Goal: Transaction & Acquisition: Book appointment/travel/reservation

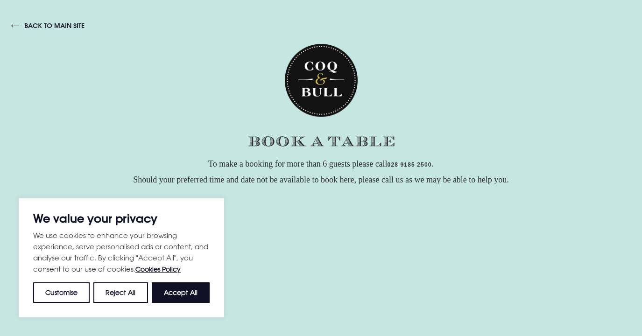
click at [98, 265] on p "We use cookies to enhance your browsing experience, serve personalised ads or c…" at bounding box center [121, 252] width 176 height 45
click at [55, 293] on button "Customise" at bounding box center [61, 292] width 56 height 21
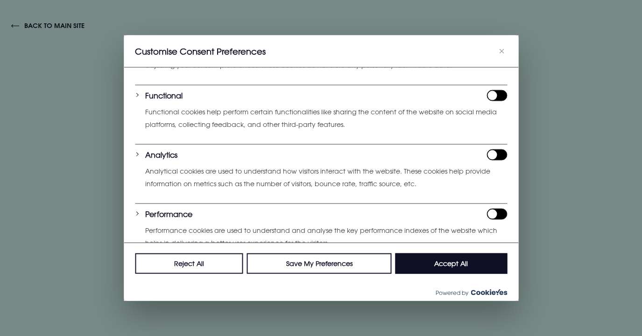
scroll to position [101, 0]
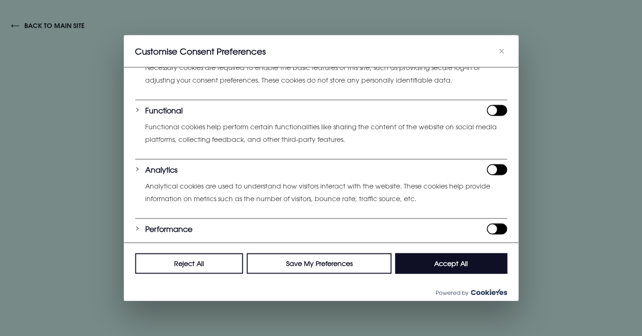
drag, startPoint x: 501, startPoint y: 165, endPoint x: 468, endPoint y: 165, distance: 32.7
click at [468, 165] on div "Analytics" at bounding box center [326, 169] width 362 height 11
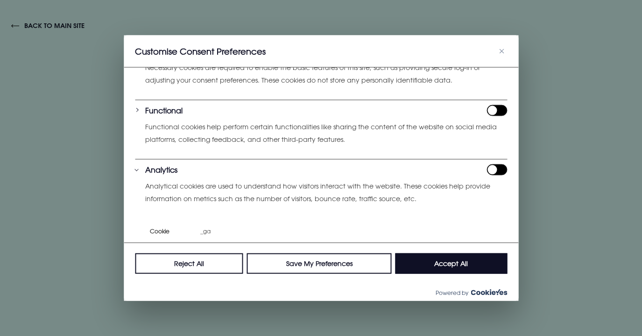
drag, startPoint x: 501, startPoint y: 166, endPoint x: 464, endPoint y: 167, distance: 36.4
click at [464, 167] on div "Analytics" at bounding box center [326, 169] width 362 height 11
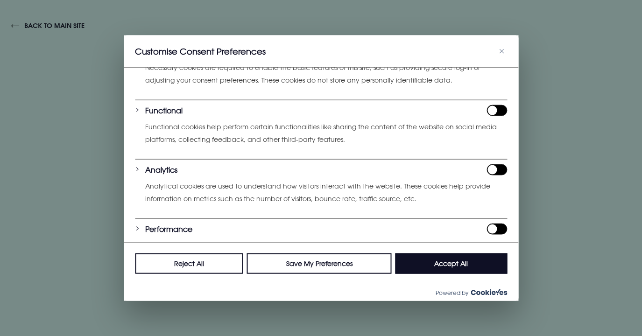
click at [489, 167] on input "Enable Analytics" at bounding box center [496, 169] width 21 height 11
checkbox input "true"
click at [493, 225] on input "Enable Performance" at bounding box center [496, 228] width 21 height 11
checkbox input "true"
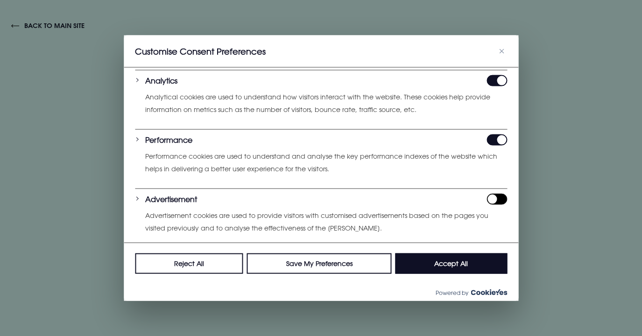
scroll to position [191, 0]
click at [430, 202] on div "Advertisement Advertisement cookies are used to provide visitors with customise…" at bounding box center [326, 220] width 362 height 54
click at [493, 195] on input "Enable Advertisement" at bounding box center [496, 198] width 21 height 11
checkbox input "true"
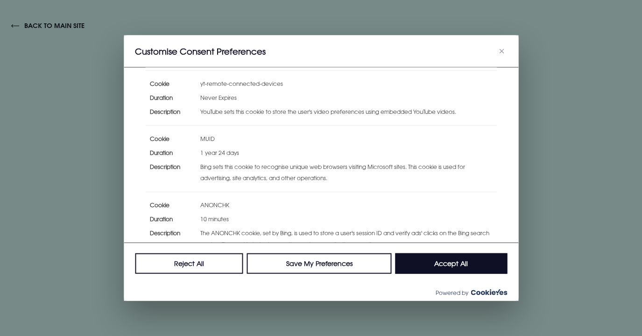
scroll to position [599, 0]
click at [305, 261] on button "Save My Preferences" at bounding box center [319, 263] width 145 height 21
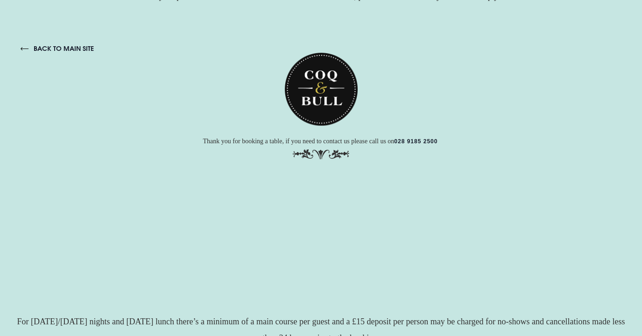
scroll to position [0, 0]
click at [68, 48] on link "back to main site" at bounding box center [57, 48] width 73 height 8
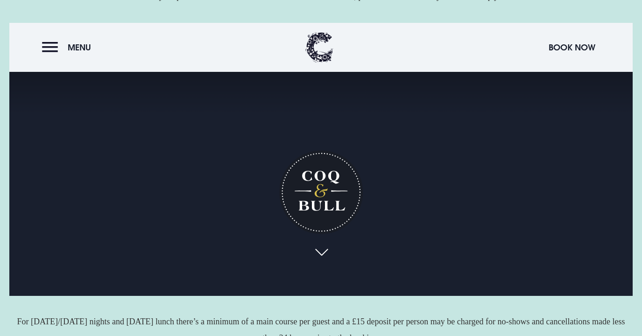
scroll to position [8, 0]
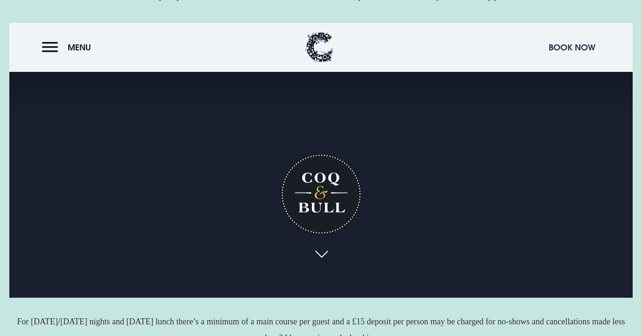
click at [558, 45] on button "Book Now" at bounding box center [572, 47] width 56 height 20
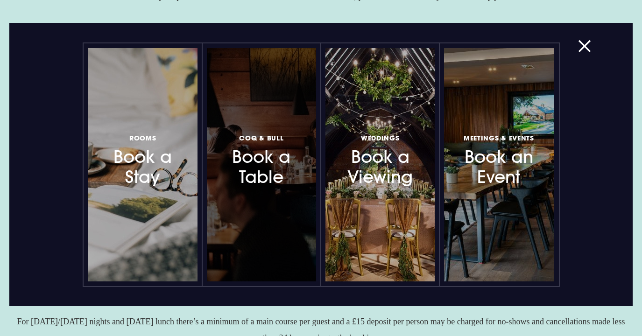
click at [261, 176] on h3 "Coq & Bull Book a Table" at bounding box center [261, 160] width 72 height 56
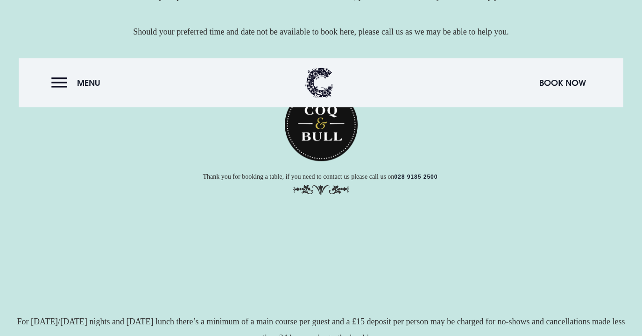
scroll to position [7, 0]
click at [321, 202] on div "back to main site Thank you for booking a table, if you need to contact us plea…" at bounding box center [321, 137] width 604 height 158
click at [322, 202] on div "back to main site Thank you for booking a table, if you need to contact us plea…" at bounding box center [321, 137] width 604 height 158
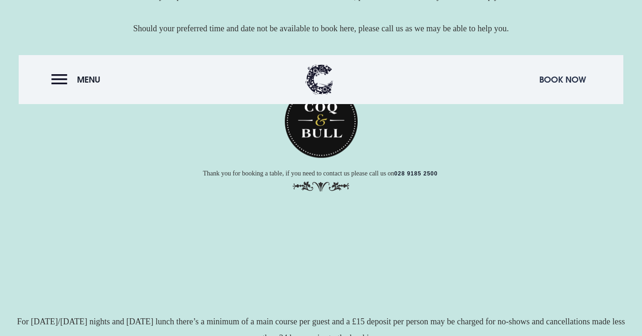
click at [556, 78] on button "Book Now" at bounding box center [562, 79] width 56 height 20
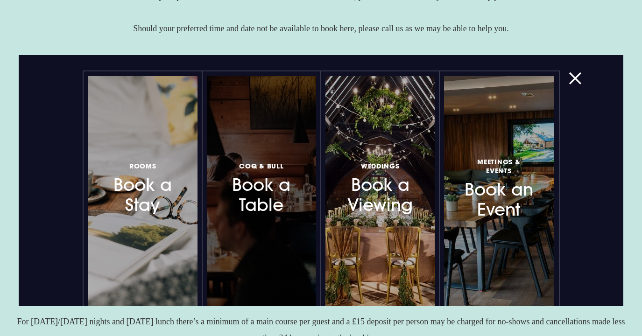
click at [259, 199] on h3 "Coq & Bull Book a Table" at bounding box center [261, 188] width 70 height 56
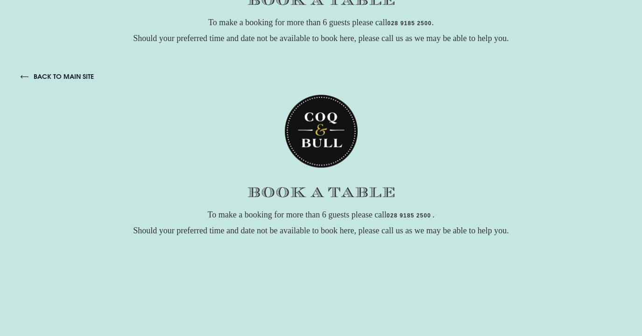
scroll to position [0, 0]
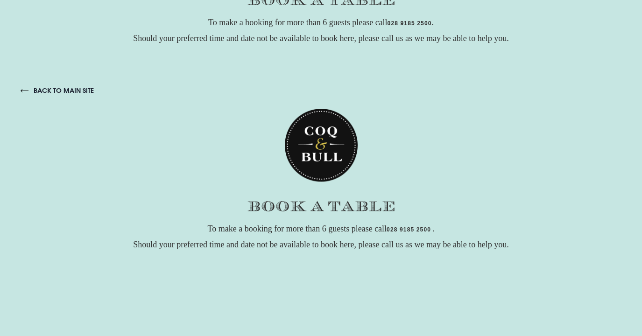
click at [534, 228] on p "To make a booking for more than 6 guests please call [PHONE_NUMBER] . Should yo…" at bounding box center [321, 236] width 604 height 32
